Goal: Information Seeking & Learning: Find specific fact

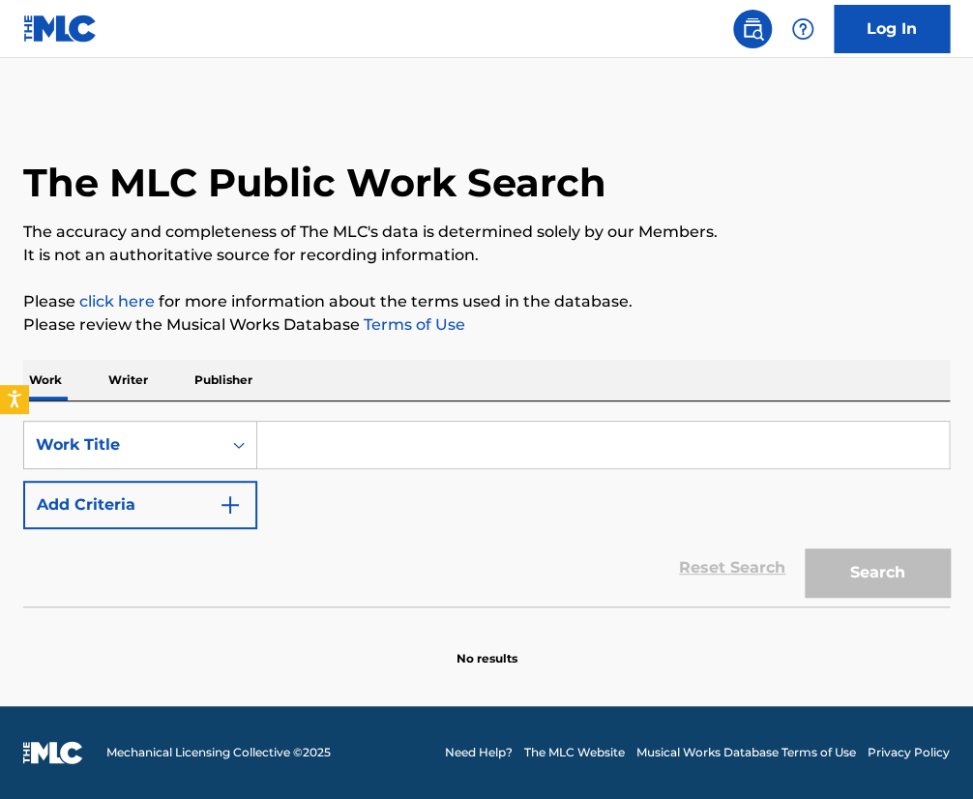
click at [107, 384] on p "Writer" at bounding box center [128, 380] width 51 height 41
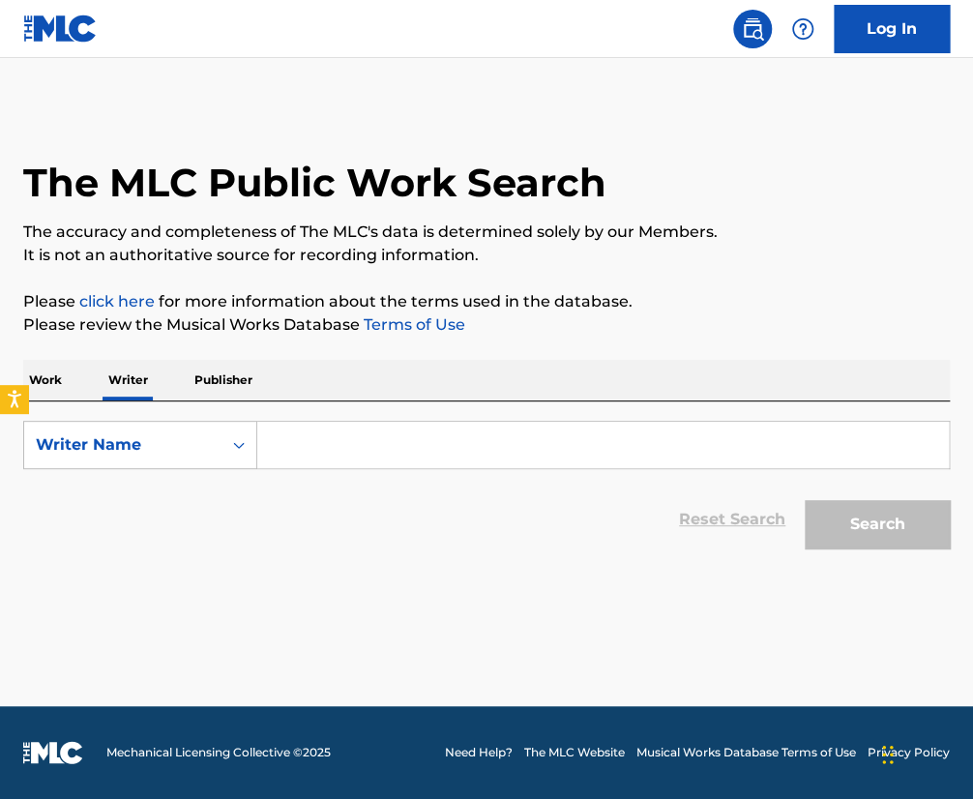
click at [306, 435] on input "Search Form" at bounding box center [603, 445] width 692 height 46
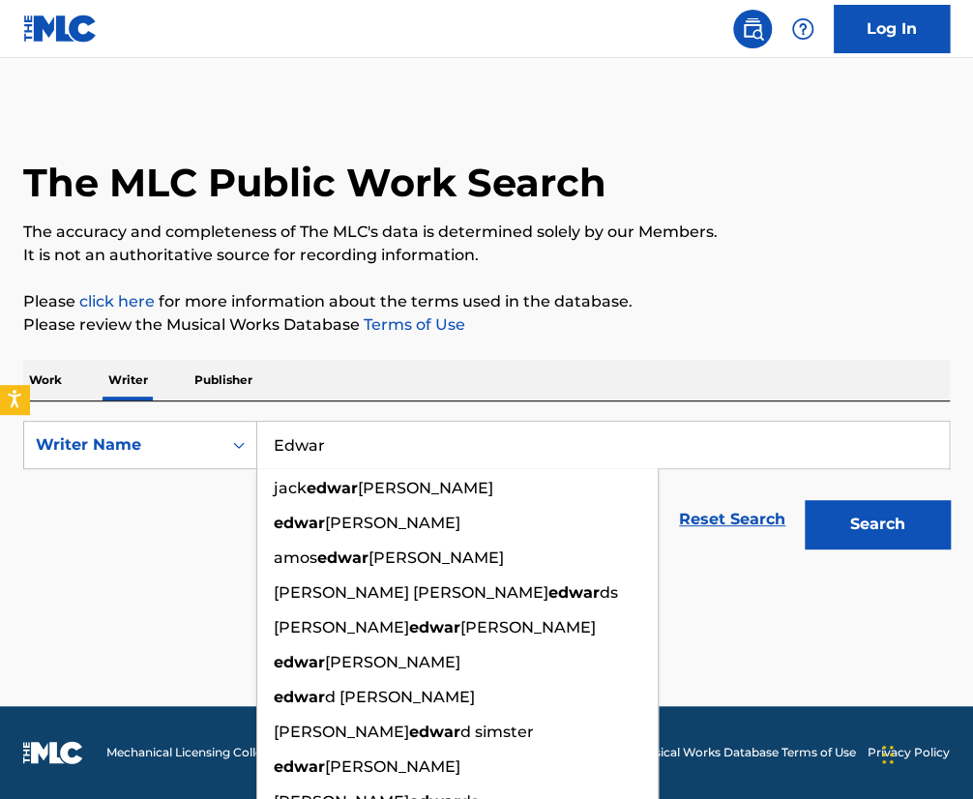
type input "Edwar"
click at [52, 385] on p "Work" at bounding box center [45, 380] width 45 height 41
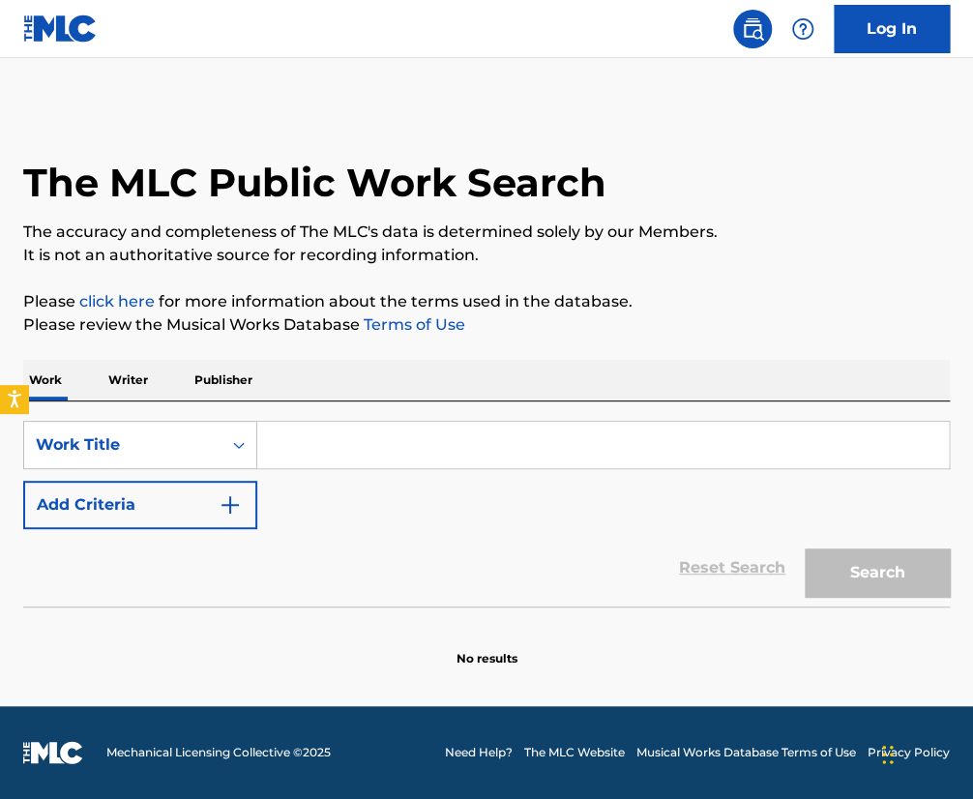
click at [342, 430] on input "Search Form" at bounding box center [603, 445] width 692 height 46
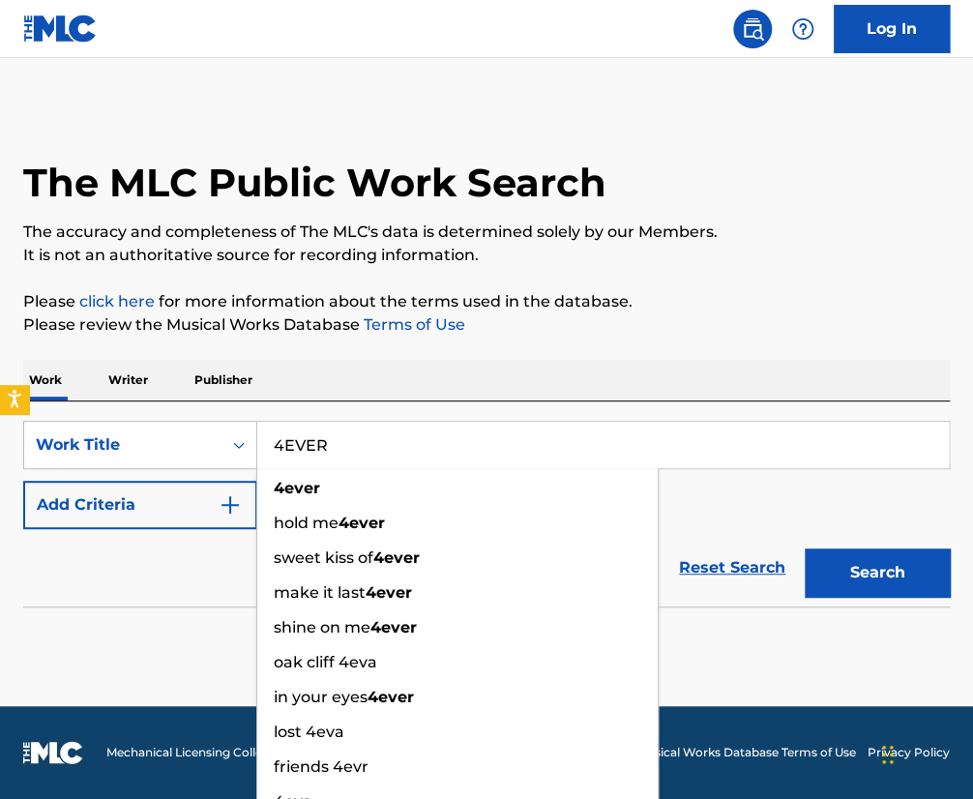
type input "4EVER"
click at [805, 549] on button "Search" at bounding box center [877, 573] width 145 height 48
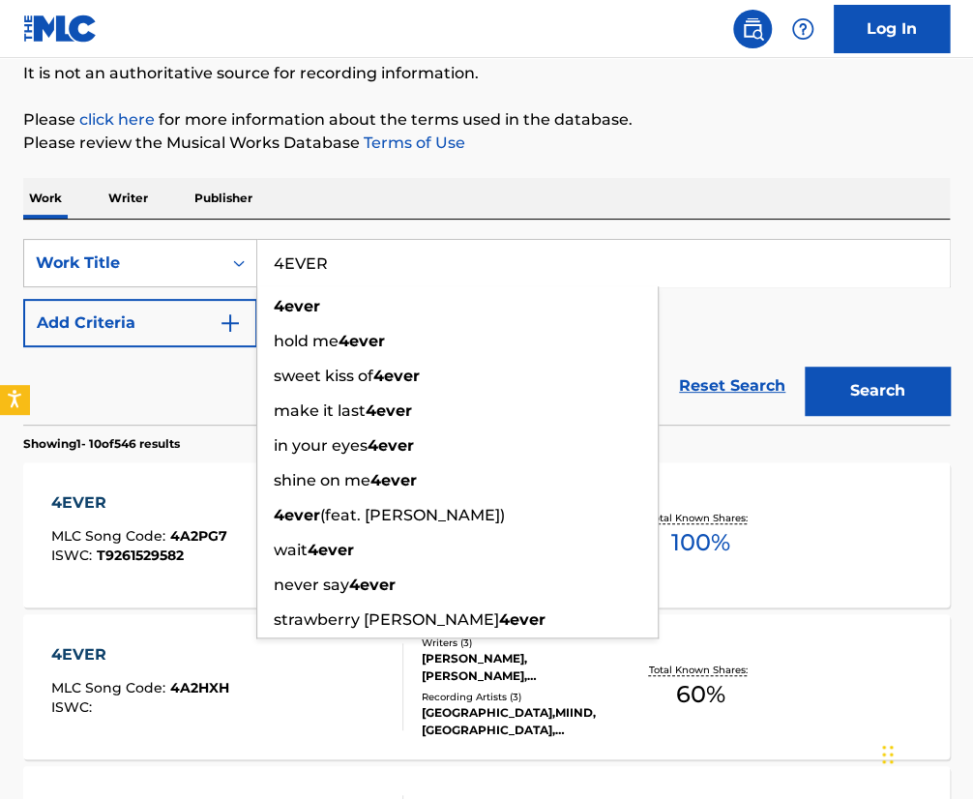
scroll to position [182, 0]
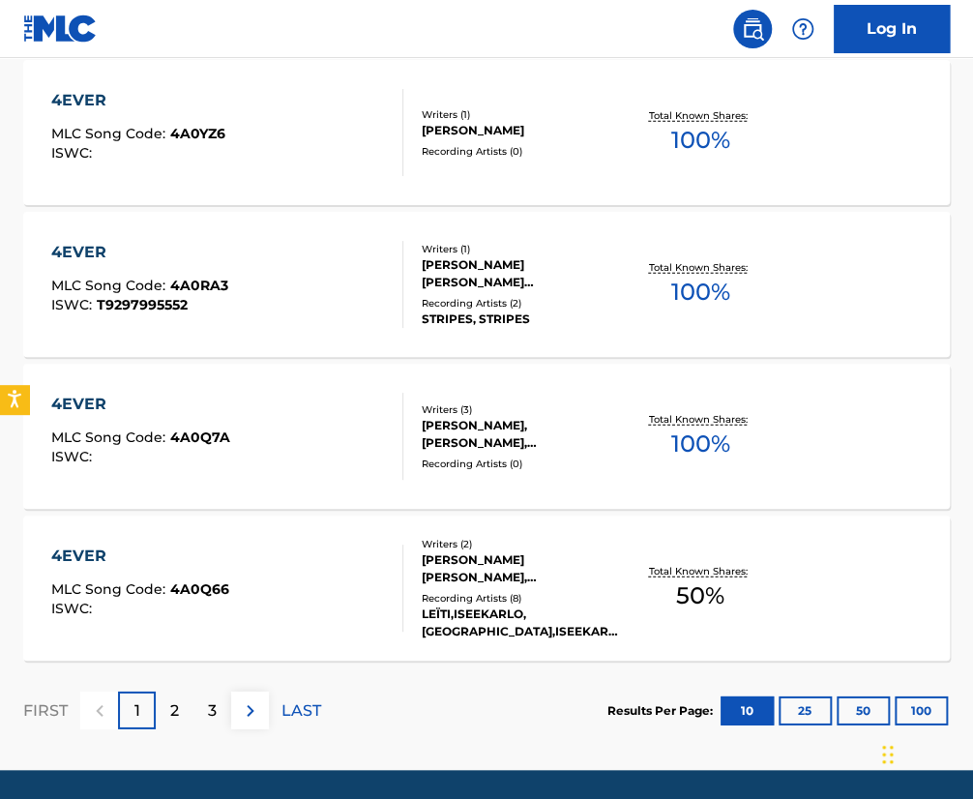
scroll to position [1559, 0]
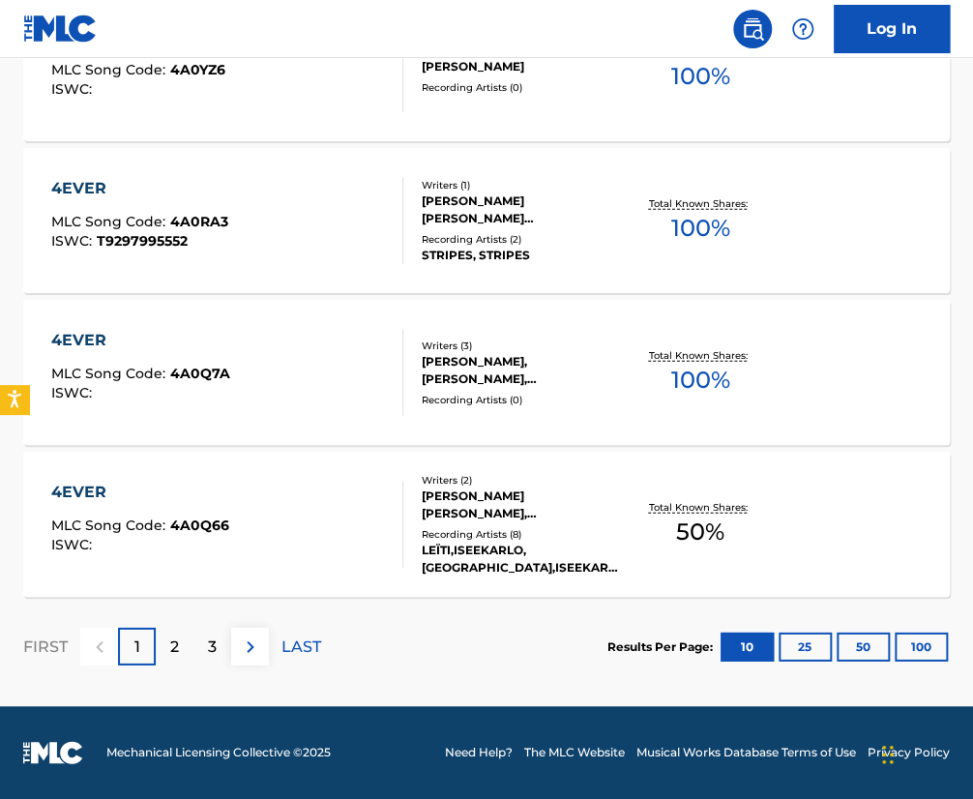
click at [909, 643] on button "100" at bounding box center [921, 647] width 53 height 29
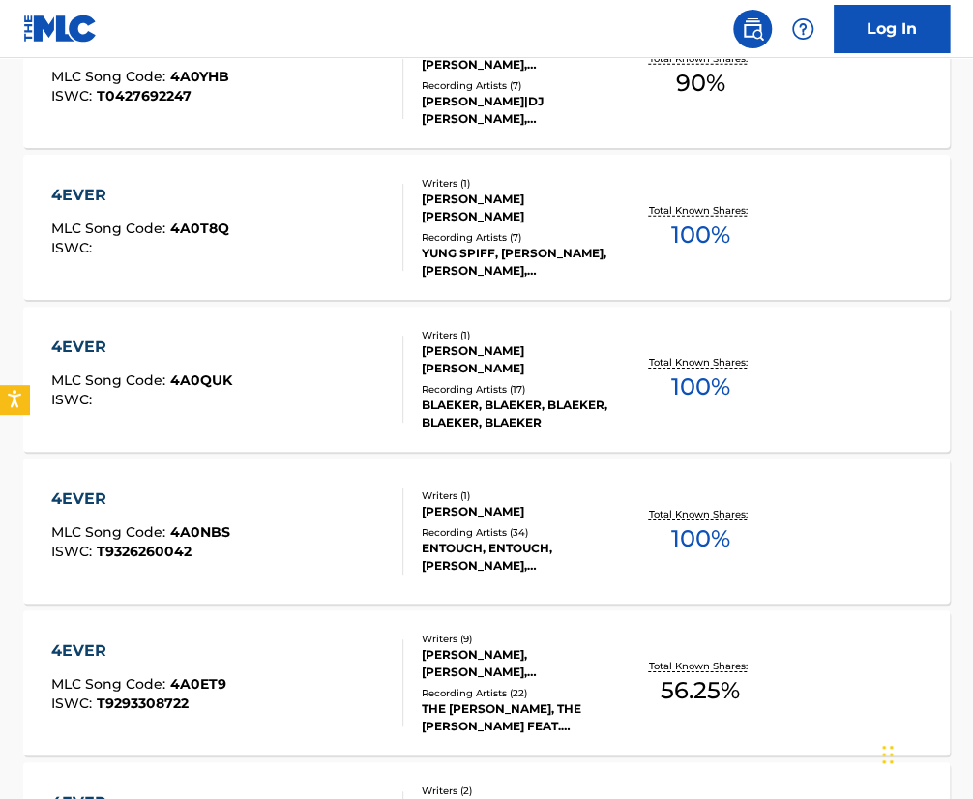
scroll to position [15229, 0]
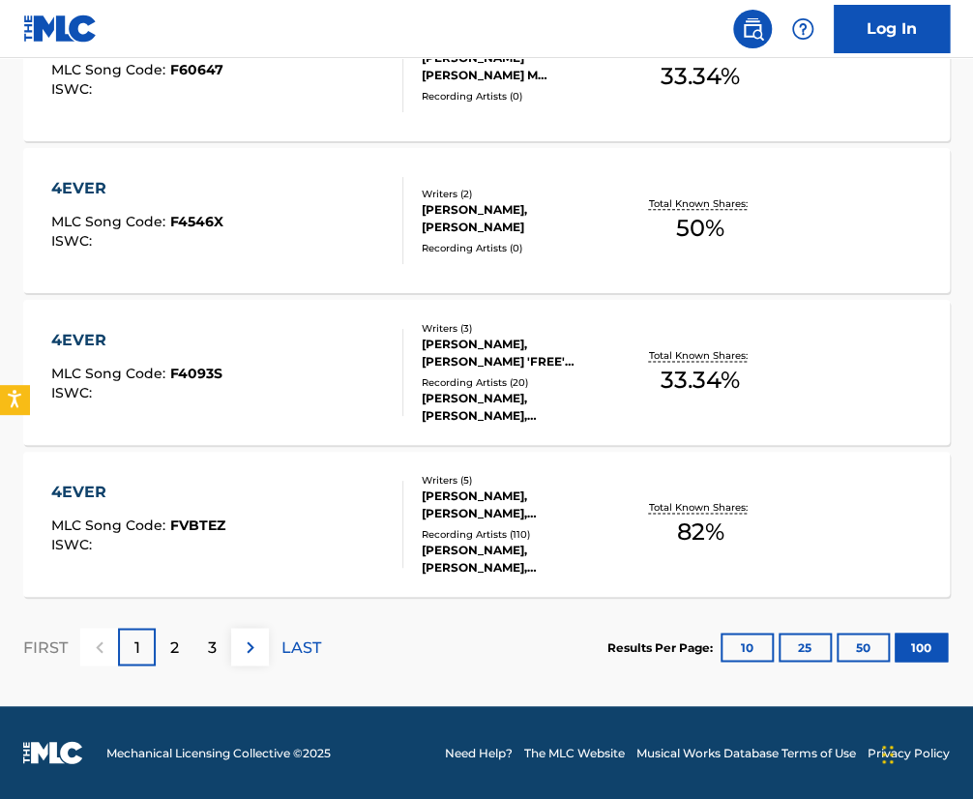
click at [258, 496] on div "4EVER MLC Song Code : FVBTEZ ISWC :" at bounding box center [227, 524] width 352 height 87
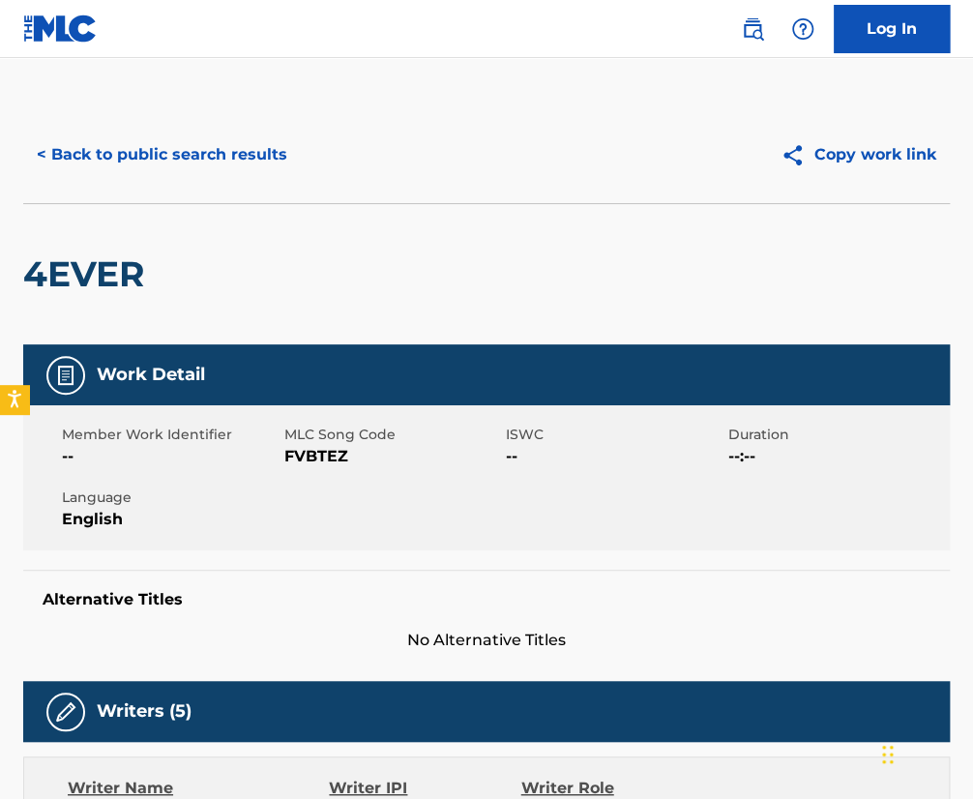
click at [156, 148] on button "< Back to public search results" at bounding box center [162, 155] width 278 height 48
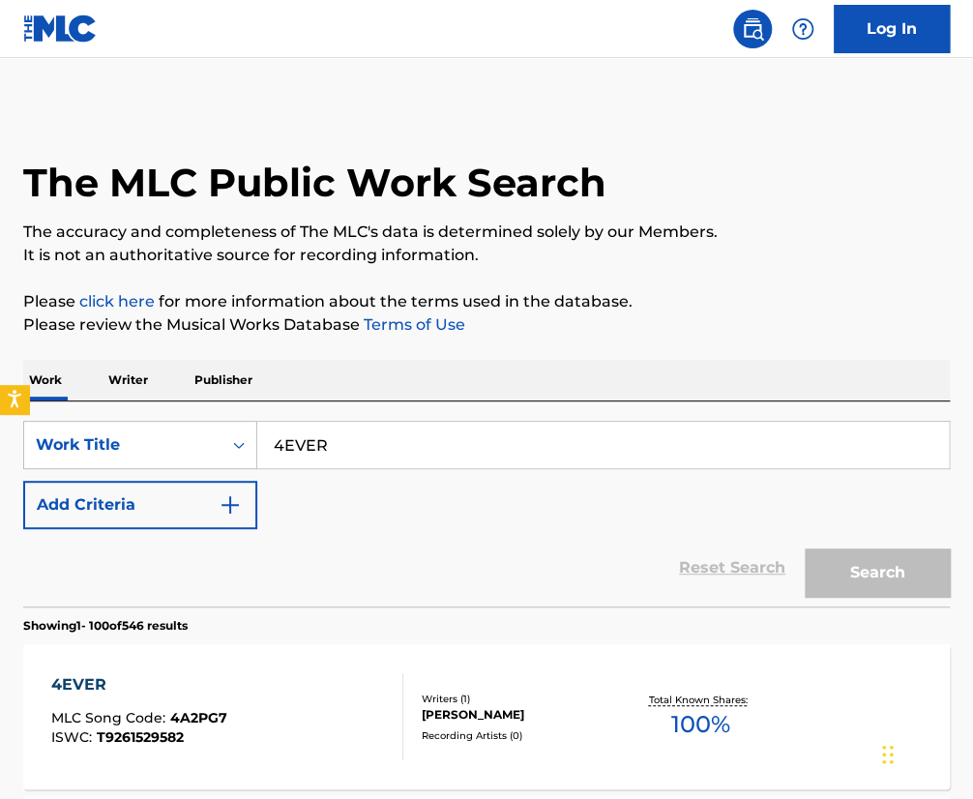
scroll to position [15229, 0]
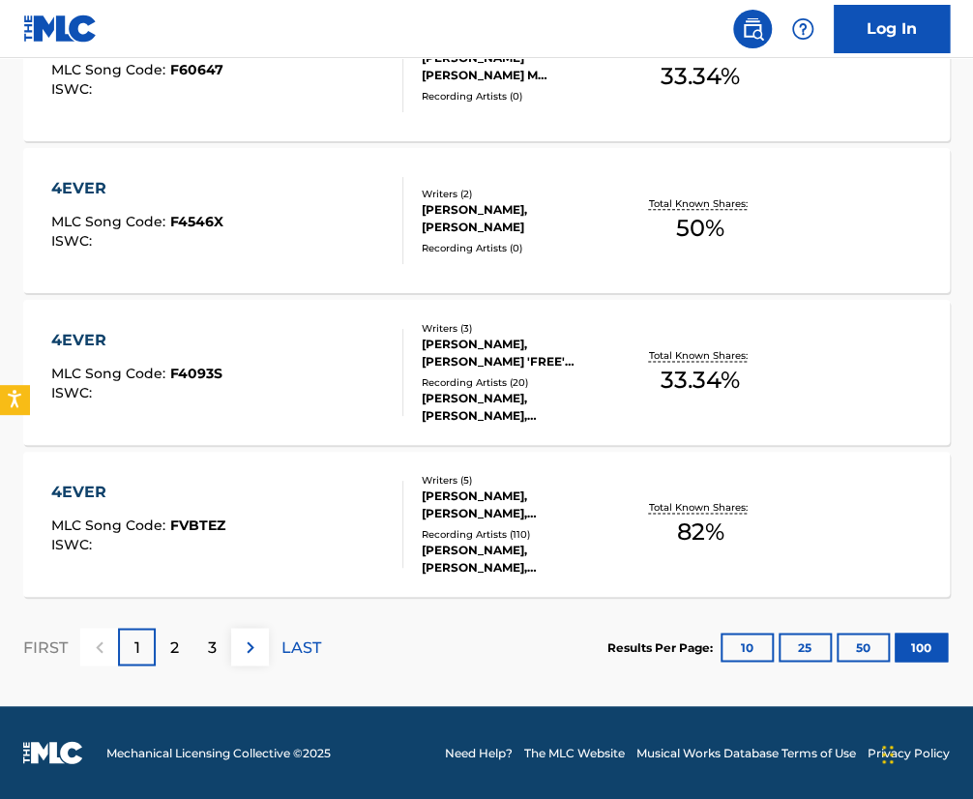
click at [165, 638] on div "2" at bounding box center [175, 647] width 38 height 38
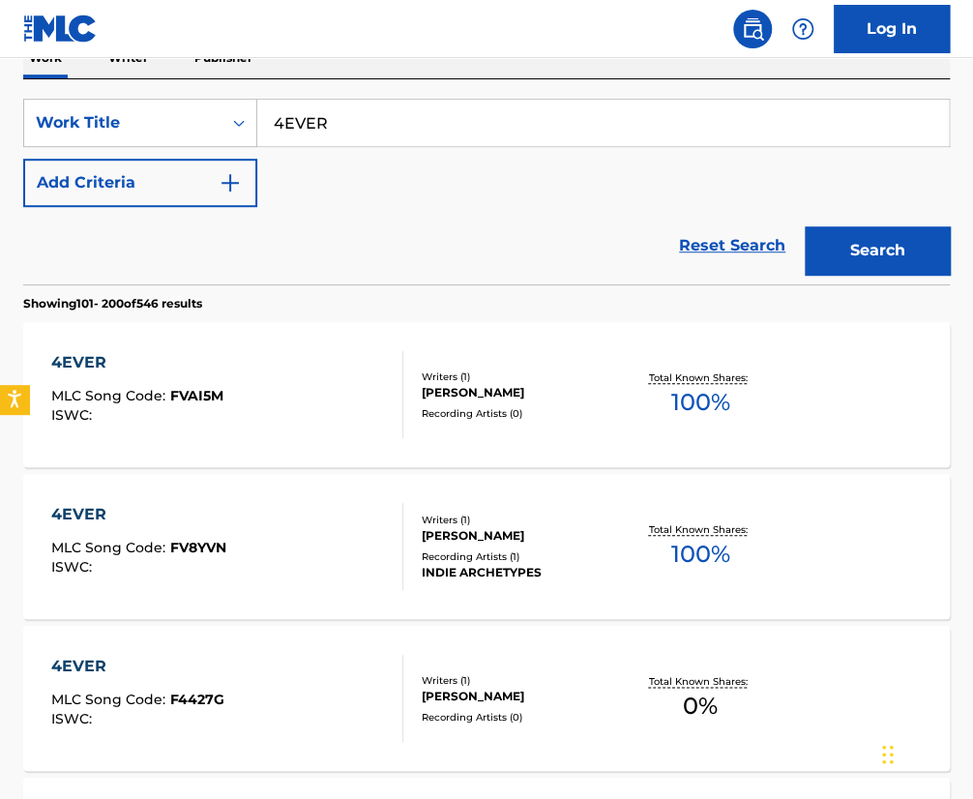
scroll to position [0, 0]
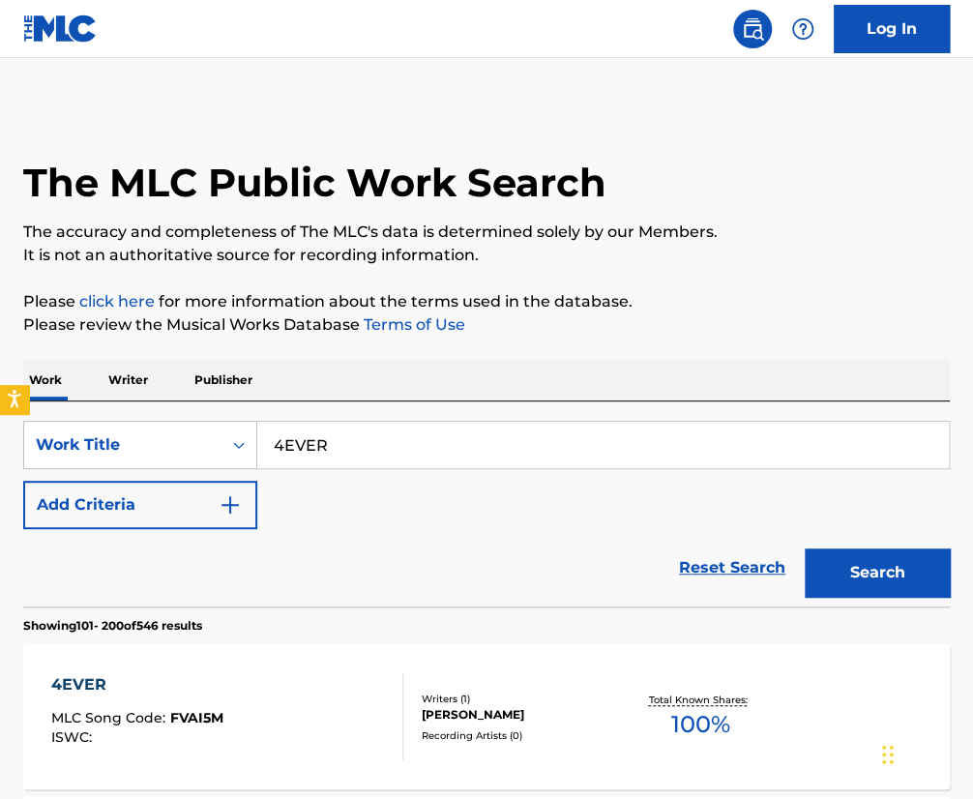
click at [136, 378] on p "Writer" at bounding box center [128, 380] width 51 height 41
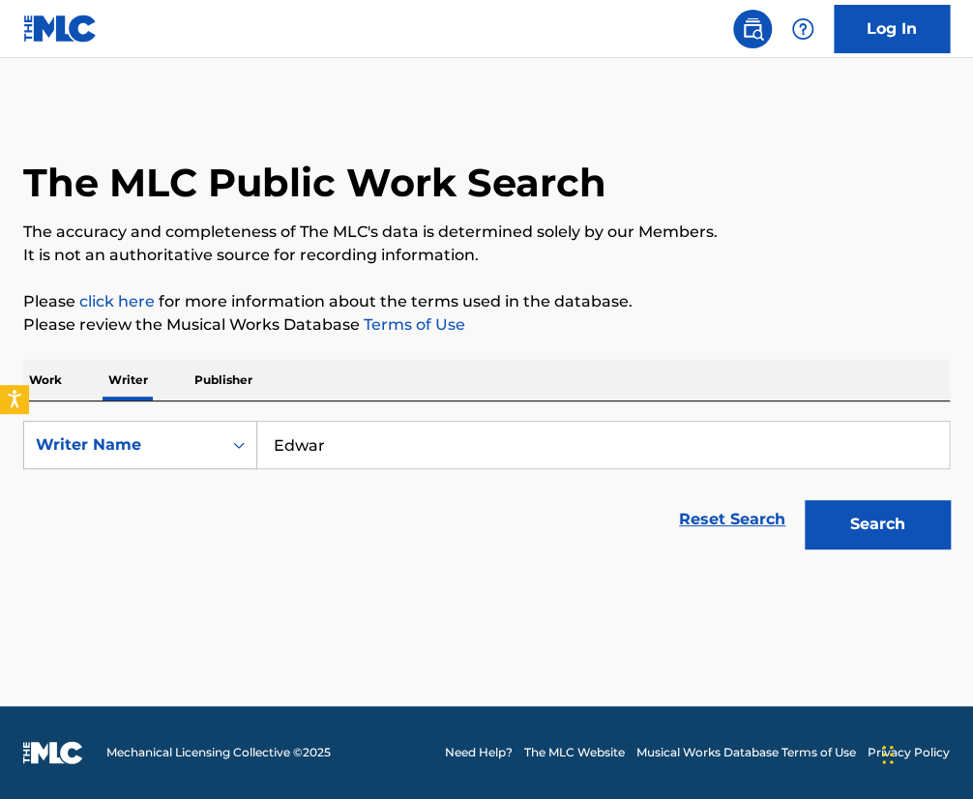
click at [370, 437] on input "Edwar" at bounding box center [603, 445] width 692 height 46
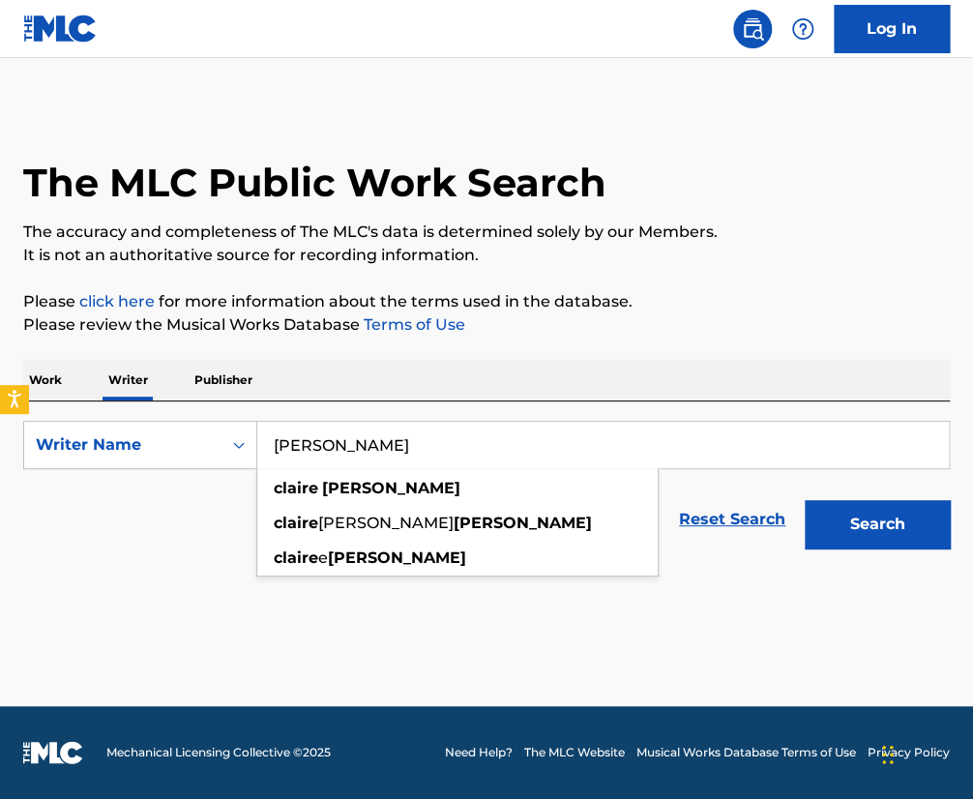
type input "[PERSON_NAME]"
click at [805, 500] on button "Search" at bounding box center [877, 524] width 145 height 48
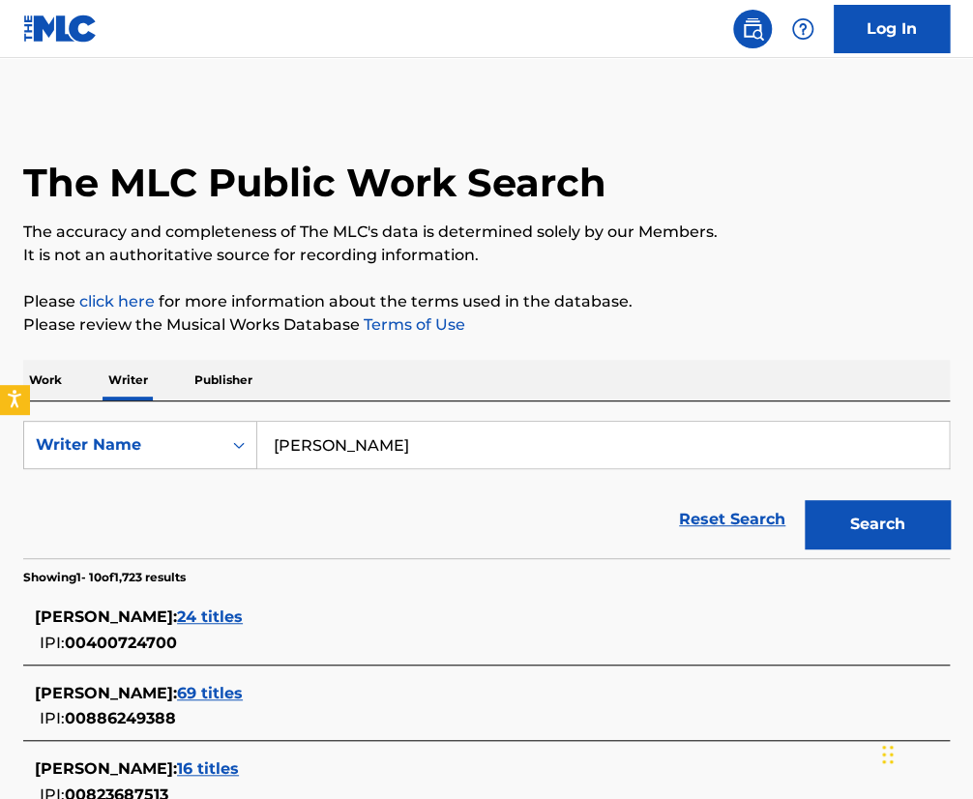
scroll to position [193, 0]
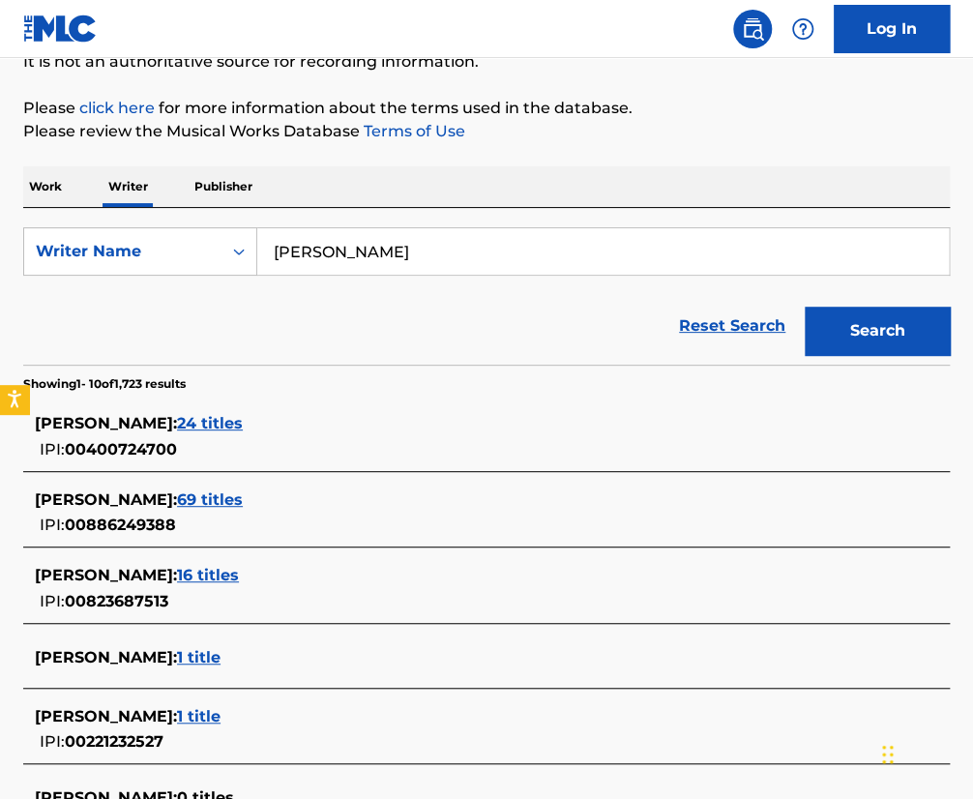
click at [242, 496] on span "69 titles" at bounding box center [210, 499] width 66 height 18
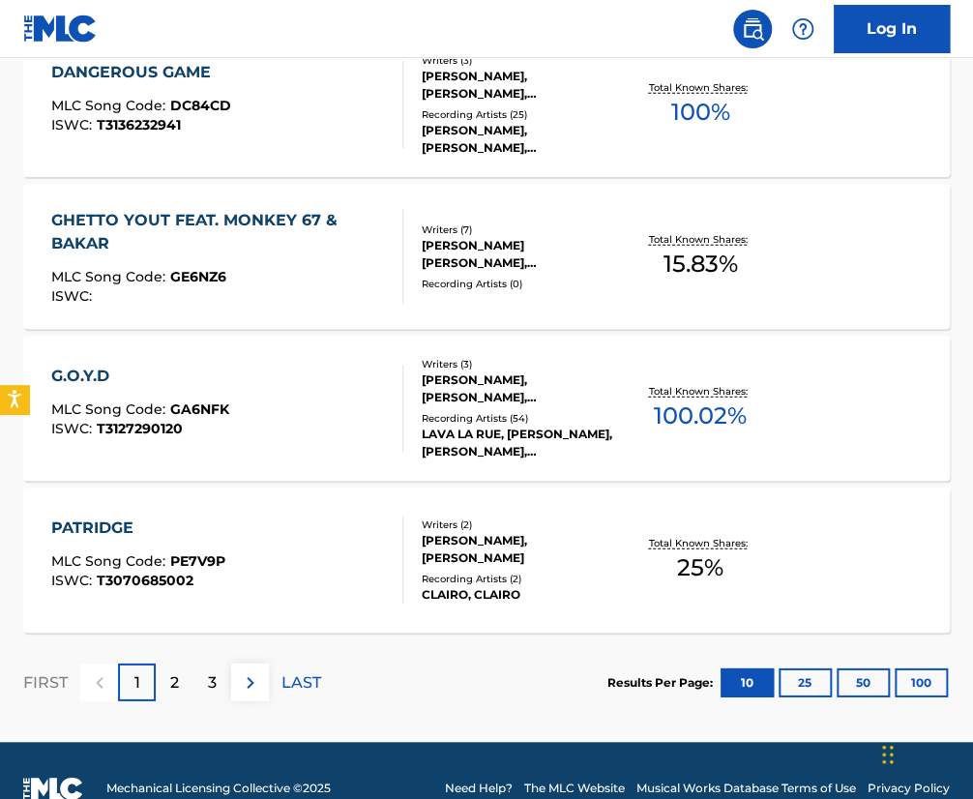
scroll to position [1559, 0]
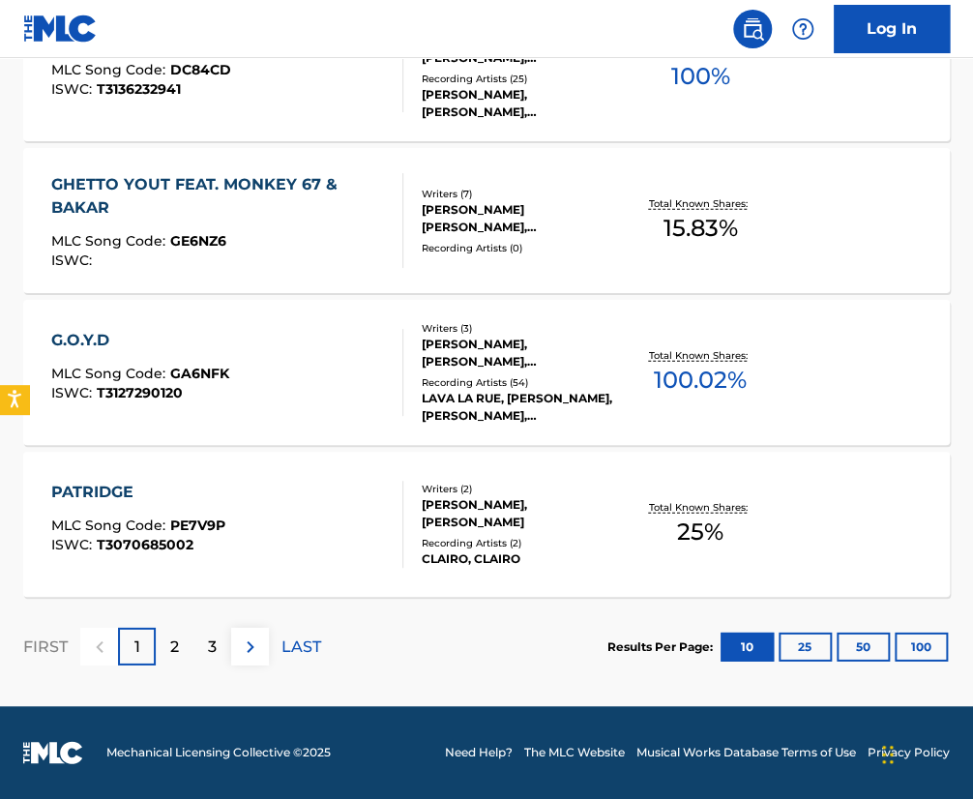
click at [920, 659] on button "100" at bounding box center [921, 647] width 53 height 29
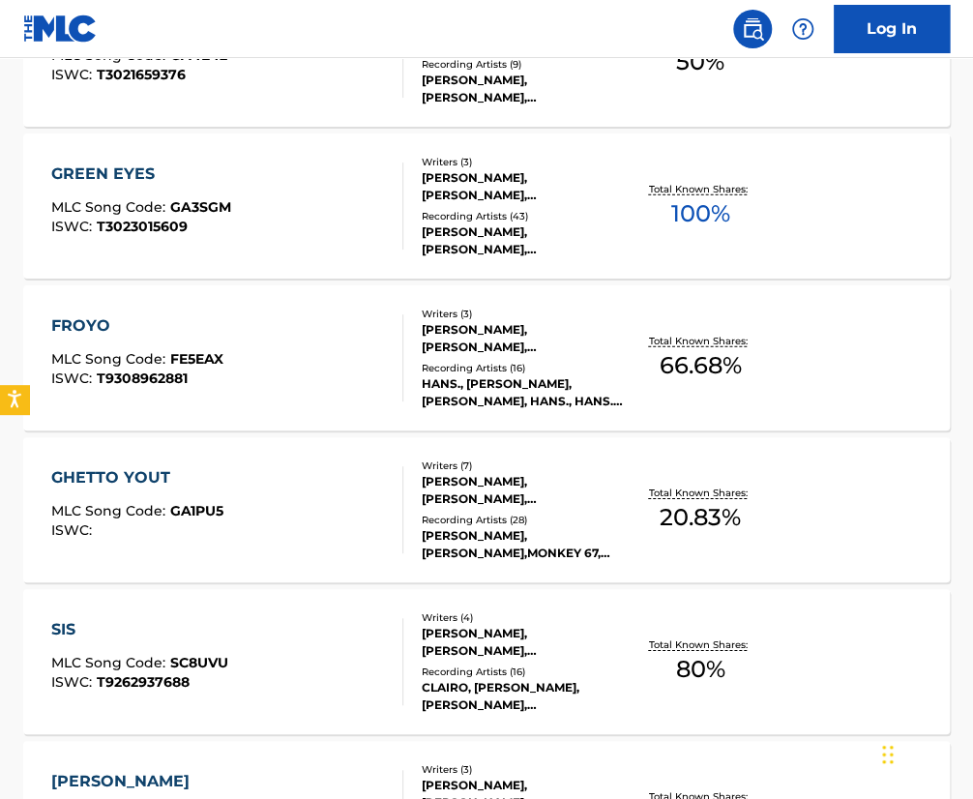
scroll to position [4162, 0]
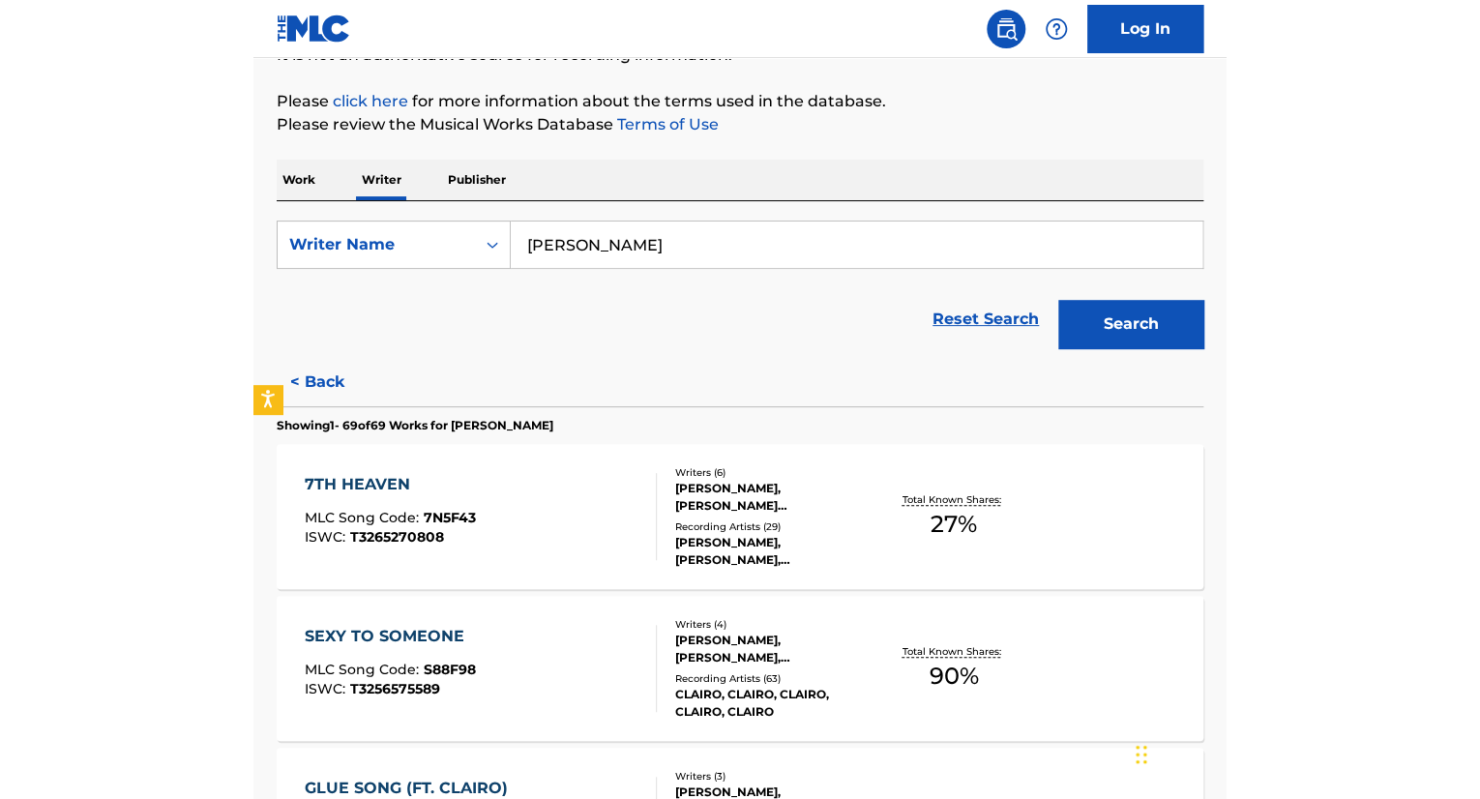
scroll to position [0, 0]
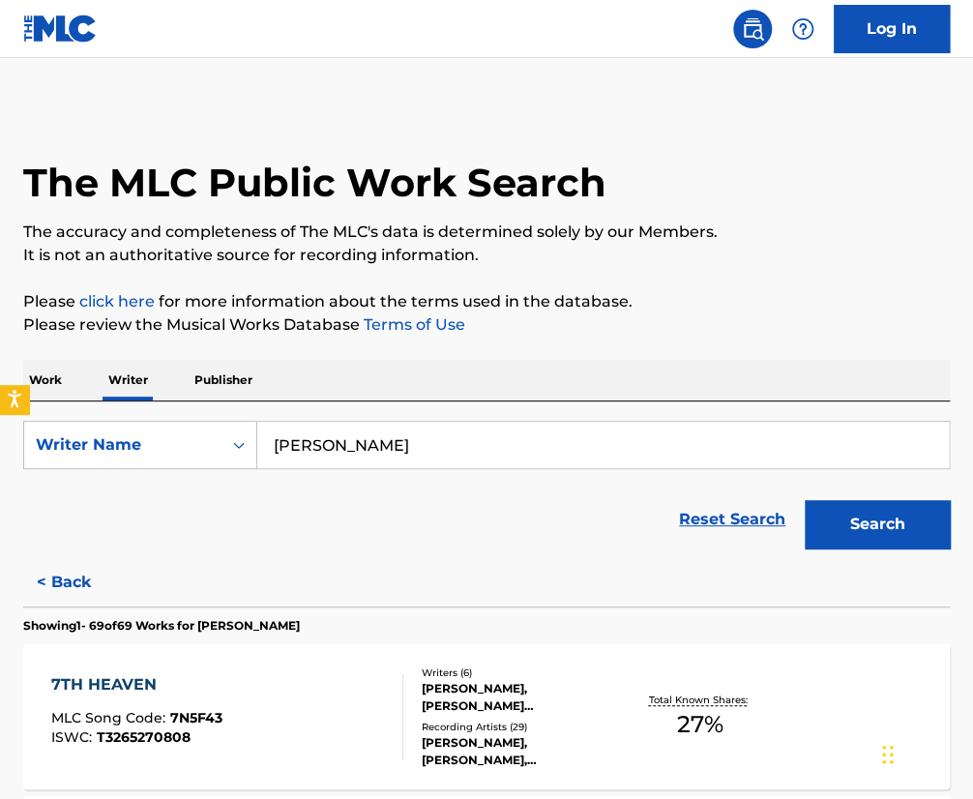
click at [352, 440] on input "[PERSON_NAME]" at bounding box center [603, 445] width 692 height 46
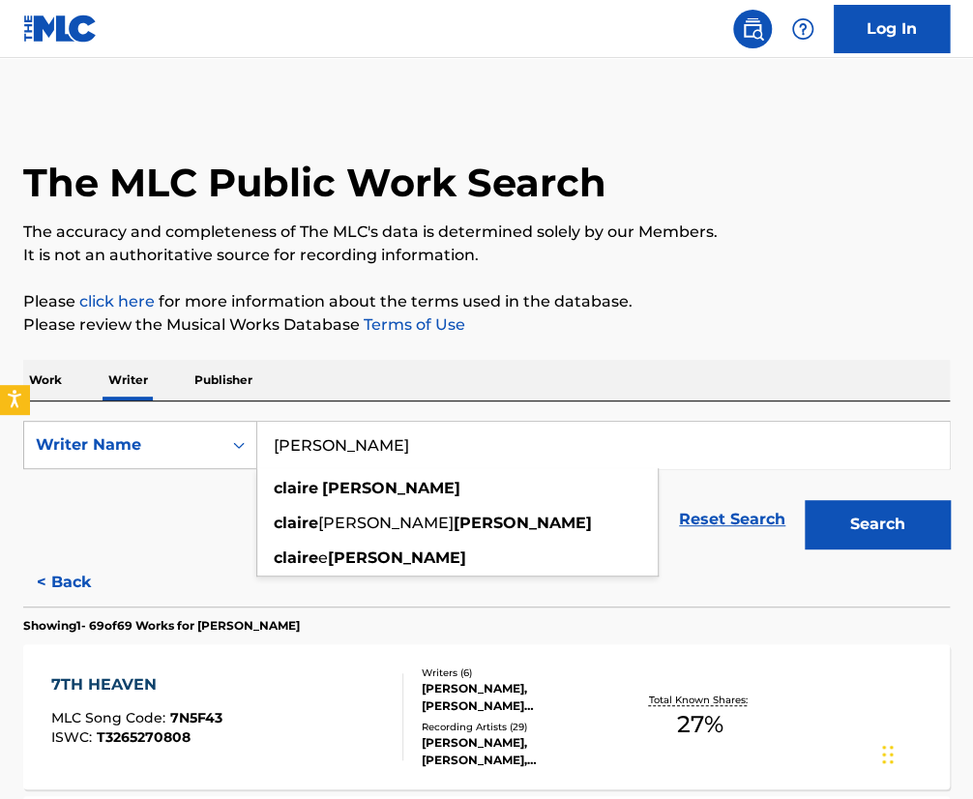
click at [57, 378] on p "Work" at bounding box center [45, 380] width 45 height 41
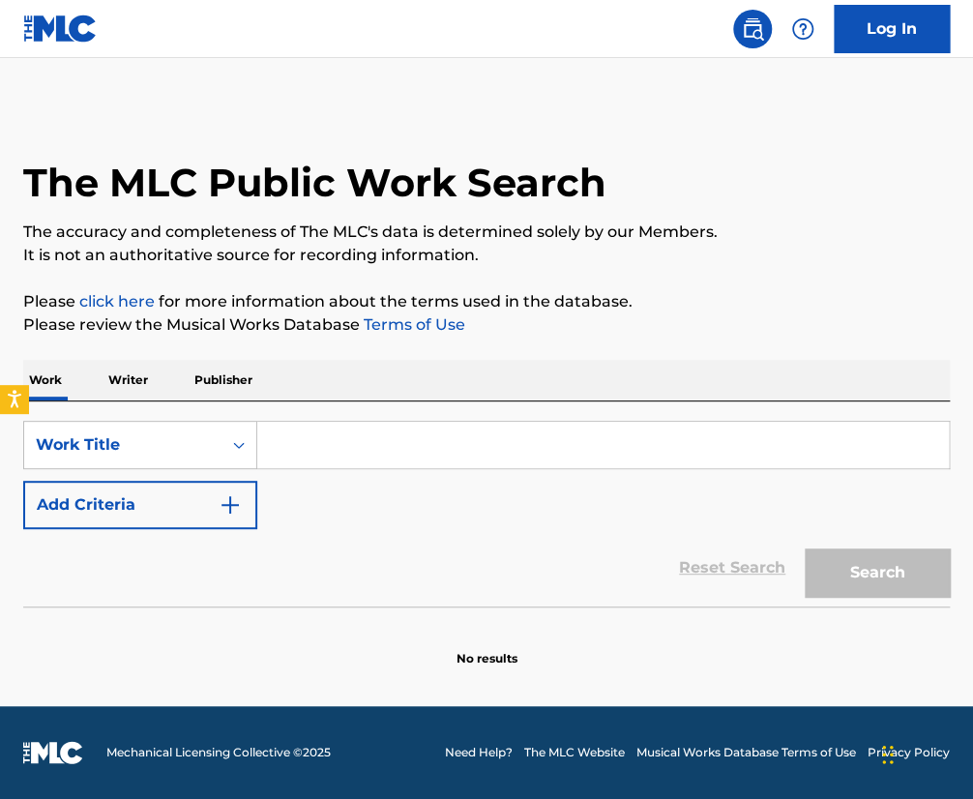
click at [403, 290] on p "Please click here for more information about the terms used in the database." at bounding box center [486, 301] width 927 height 23
click at [298, 187] on h1 "The MLC Public Work Search" at bounding box center [314, 183] width 583 height 48
click at [565, 276] on div "The MLC Public Work Search The accuracy and completeness of The MLC's data is d…" at bounding box center [486, 386] width 973 height 561
click at [572, 262] on p "It is not an authoritative source for recording information." at bounding box center [486, 255] width 927 height 23
click at [473, 207] on div "The MLC Public Work Search" at bounding box center [486, 172] width 927 height 132
